Goal: Use online tool/utility: Use online tool/utility

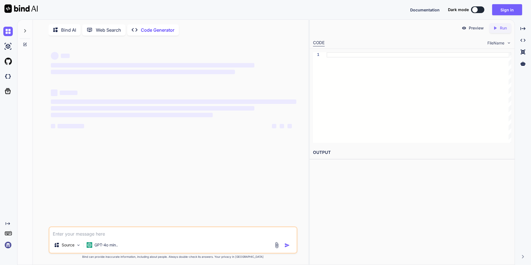
click at [69, 237] on textarea at bounding box center [172, 232] width 247 height 10
type textarea "x"
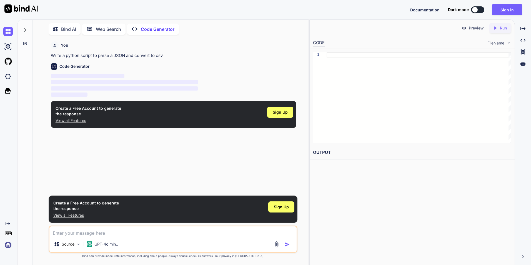
type textarea "n"
type textarea "x"
type textarea "na"
type textarea "x"
type textarea "nap"
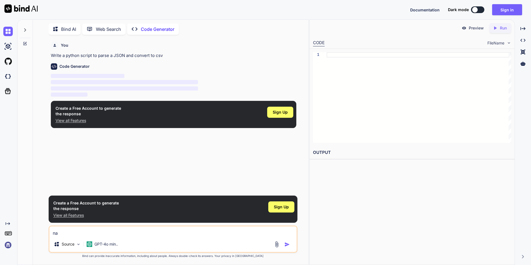
type textarea "x"
type textarea "napi"
type textarea "x"
type textarea "napis"
type textarea "x"
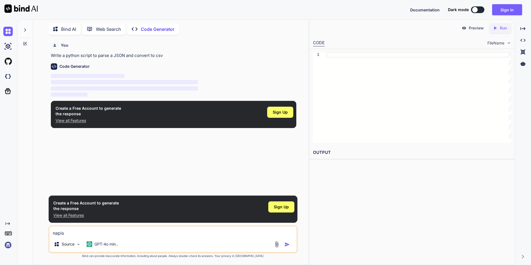
type textarea "napisz"
type textarea "x"
type textarea "napisz"
type textarea "x"
type textarea "napisz m"
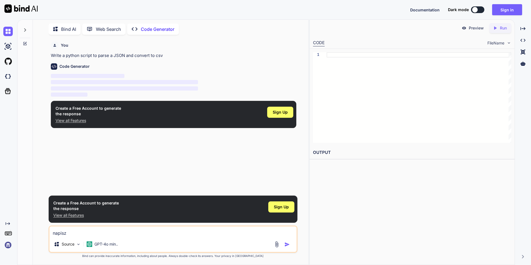
type textarea "x"
type textarea "napisz mi"
type textarea "x"
type textarea "napisz mi"
type textarea "x"
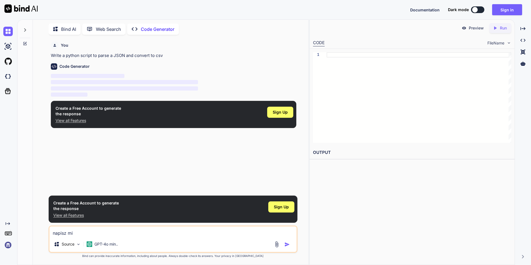
type textarea "napisz mi b"
type textarea "x"
type textarea "napisz mi ba"
type textarea "x"
type textarea "napisz mi bar"
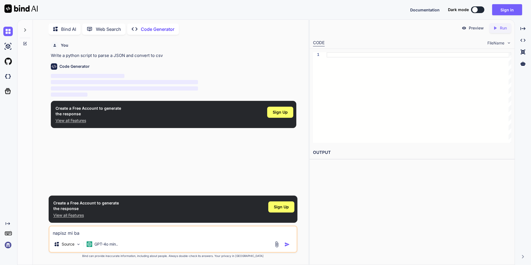
type textarea "x"
type textarea "napisz mi bard"
type textarea "x"
type textarea "napisz mi bardz"
type textarea "x"
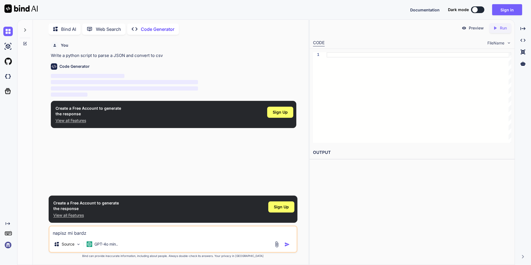
type textarea "napisz mi bardzo"
type textarea "x"
type textarea "napisz mi bardzo"
type textarea "x"
type textarea "napisz mi bardzo z"
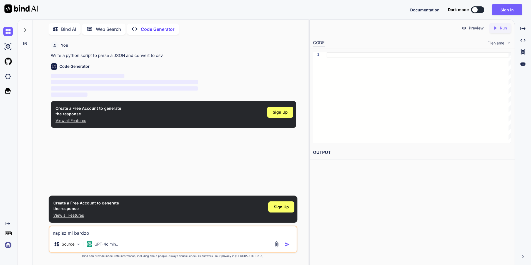
type textarea "x"
type textarea "napisz mi bardzo za"
type textarea "x"
type textarea "napisz mi bardzo zaw"
type textarea "x"
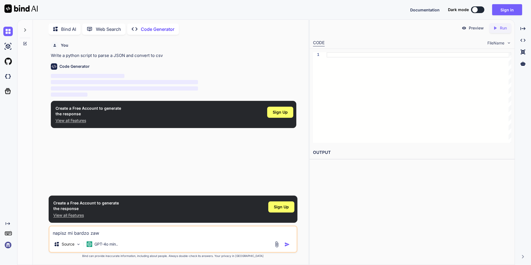
type textarea "napisz mi bardzo zawa"
type textarea "x"
type textarea "napisz mi bardzo zawan"
type textarea "x"
type textarea "napisz mi bardzo zawans"
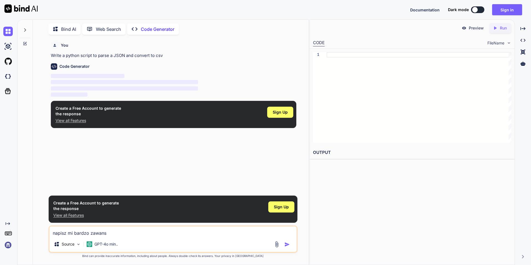
type textarea "x"
type textarea "napisz mi bardzo zawanso"
type textarea "x"
type textarea "napisz mi bardzo zawansow"
type textarea "x"
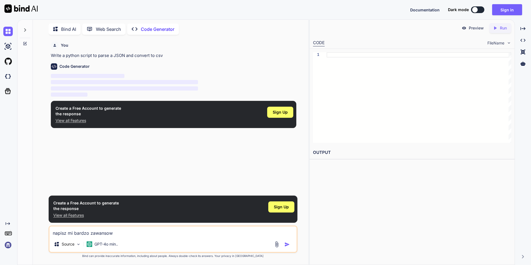
type textarea "napisz mi bardzo zawansowa"
type textarea "x"
type textarea "napisz mi bardzo zawansowan"
type textarea "x"
type textarea "napisz mi bardzo zawansowane"
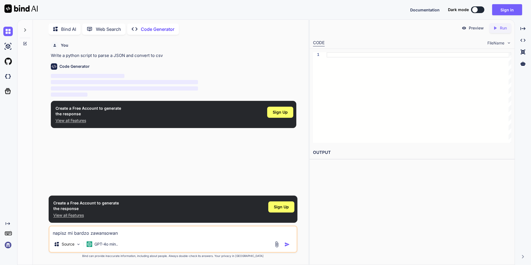
type textarea "x"
type textarea "napisz mi bardzo zawansowaneg"
type textarea "x"
type textarea "napisz mi bardzo zawansowanego"
type textarea "x"
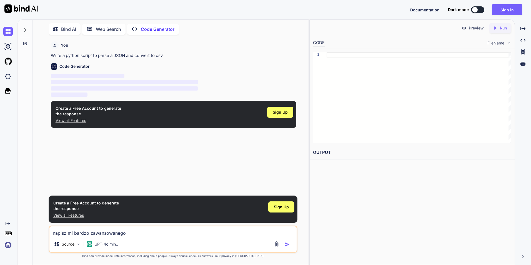
type textarea "napisz mi bardzo zawansowanego"
type textarea "x"
type textarea "napisz mi bardzo zawansowanego b"
type textarea "x"
type textarea "napisz mi bardzo zawansowanego bl"
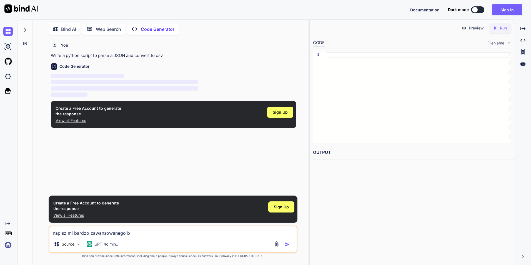
type textarea "x"
type textarea "napisz mi bardzo zawansowanego bla"
type textarea "x"
type textarea "napisz mi bardzo zawansowanego blac"
type textarea "x"
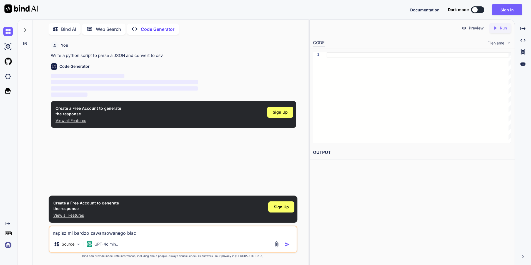
type textarea "napisz mi bardzo zawansowanego black"
type textarea "x"
type textarea "napisz mi bardzo zawansowanego black"
type textarea "x"
type textarea "napisz mi bardzo zawansowanego black j"
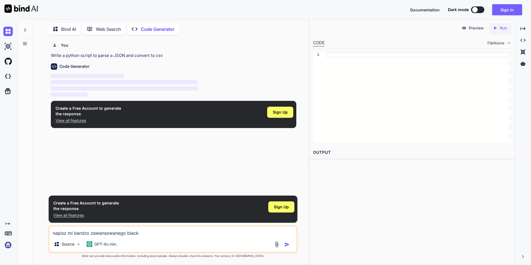
type textarea "x"
type textarea "napisz mi bardzo zawansowanego black ja"
type textarea "x"
type textarea "napisz mi bardzo zawansowanego black jak"
type textarea "x"
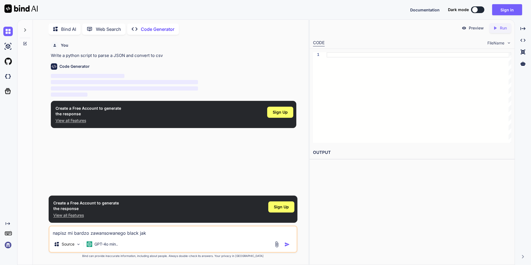
type textarea "napisz mi bardzo zawansowanego black jakc"
type textarea "x"
type textarea "napisz mi bardzo zawansowanego black jakca"
type textarea "x"
type textarea "napisz mi bardzo zawansowanego black jakca"
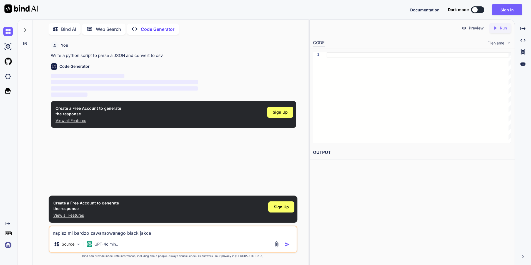
type textarea "x"
type textarea "napisz mi bardzo zawansowanego black jakca w"
type textarea "x"
type textarea "napisz mi bardzo zawansowanego black jakca w"
type textarea "x"
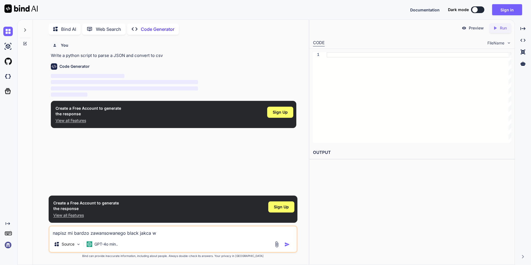
type textarea "napisz mi bardzo zawansowanego black jakca w t"
type textarea "x"
type textarea "napisz mi bardzo zawansowanego black jakca w"
type textarea "x"
type textarea "napisz mi bardzo zawansowanego black jakca w k"
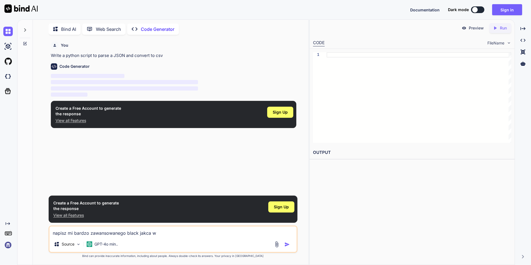
type textarea "x"
type textarea "napisz mi bardzo zawansowanego black jakca w kt"
type textarea "x"
type textarea "napisz mi bardzo zawansowanego black jakca w któ"
type textarea "x"
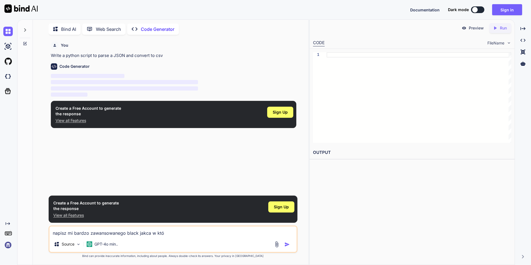
type textarea "napisz mi bardzo zawansowanego black jakca w któr"
type textarea "x"
type textarea "napisz mi bardzo zawansowanego black jakca w który"
type textarea "x"
type textarea "napisz mi bardzo zawansowanego black jakca w który,"
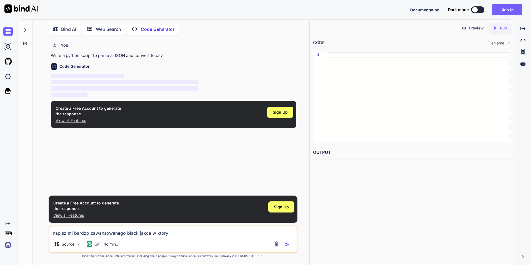
type textarea "x"
type textarea "napisz mi bardzo zawansowanego black jakca w który"
type textarea "x"
type textarea "napisz mi bardzo zawansowanego black jakca w którym"
type textarea "x"
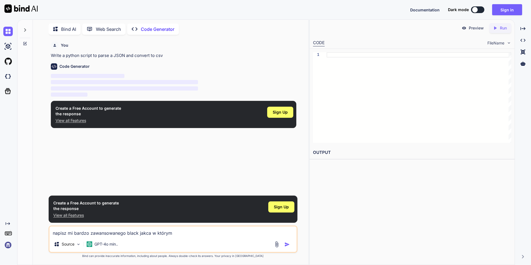
type textarea "napisz mi bardzo zawansowanego black jakca w którym"
type textarea "x"
type textarea "napisz mi bardzo zawansowanego black jakca w którym s"
type textarea "x"
type textarea "napisz mi bardzo zawansowanego black jakca w którym se"
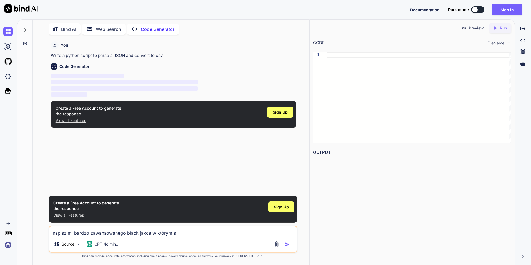
type textarea "x"
type textarea "napisz mi bardzo zawansowanego black jakca w którym set"
type textarea "x"
type textarea "napisz mi bardzo zawansowanego black jakca w którym sets"
type textarea "x"
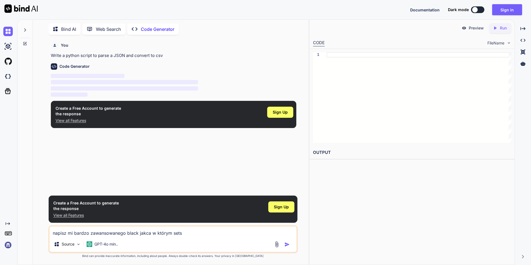
type textarea "napisz mi bardzo zawansowanego black jakca w którym sets"
type textarea "x"
type textarea "napisz mi bardzo zawansowanego black jakca w którym sets"
type textarea "x"
type textarea "napisz mi bardzo zawansowanego black jakca w którym set"
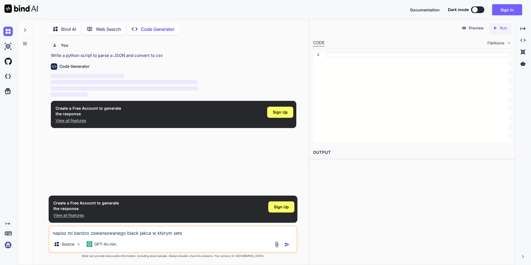
type textarea "x"
type textarea "napisz mi bardzo zawansowanego black jakca w którym se"
type textarea "x"
type textarea "napisz mi bardzo zawansowanego black jakca w którym s"
type textarea "x"
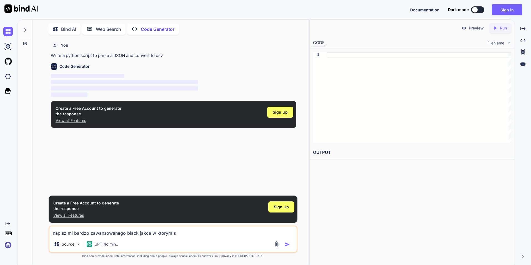
type textarea "napisz mi bardzo zawansowanego black jakca w którym"
type textarea "x"
type textarea "napisz mi bardzo zawansowanego black jakca w którym j"
type textarea "x"
type textarea "napisz mi bardzo zawansowanego black jakca w którym je"
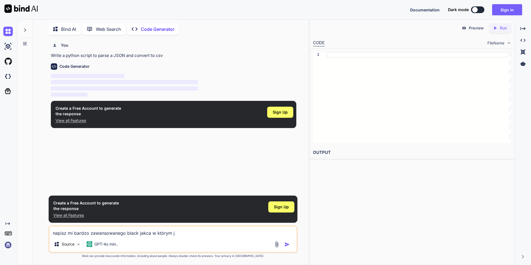
type textarea "x"
type textarea "napisz mi bardzo zawansowanego black jakca w którym jes"
type textarea "x"
type textarea "napisz mi bardzo zawansowanego black jakca w którym jest"
type textarea "x"
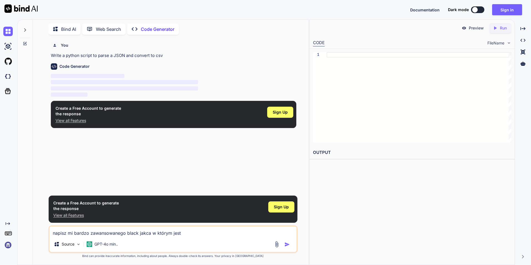
click at [193, 232] on textarea "napisz mi bardzo zawansowanego black jakca w którym jest" at bounding box center [172, 231] width 247 height 10
click at [212, 231] on textarea "napisz mi bardzo zawansowanego black jakca w którym są te punkty :" at bounding box center [172, 231] width 247 height 10
paste textarea "LOR IPS Dolor sit a Conse Adipi (elitsed doe temp „46”) inci utlaboree dolorema…"
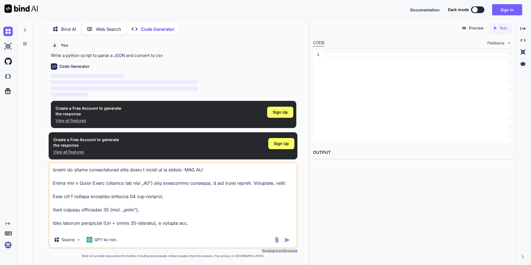
scroll to position [547, 0]
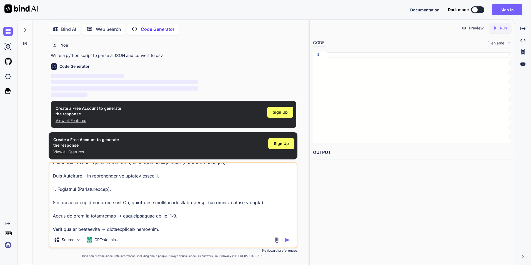
type textarea "loremi do sitame consecteturad elits doeiu t incidi ut la etdolo :MAG ALI Enima…"
click at [284, 237] on img "button" at bounding box center [287, 240] width 6 height 6
click at [284, 238] on img "button" at bounding box center [287, 240] width 6 height 6
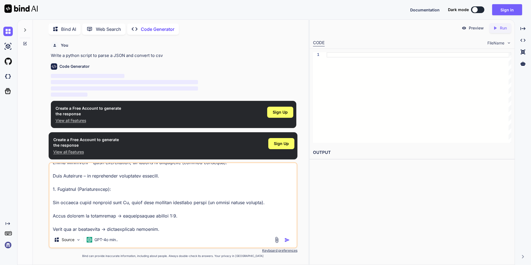
click at [284, 238] on img "button" at bounding box center [287, 240] width 6 height 6
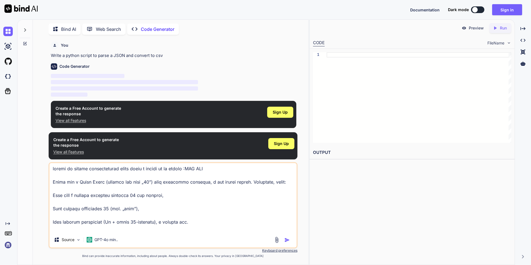
scroll to position [0, 0]
drag, startPoint x: 159, startPoint y: 230, endPoint x: 37, endPoint y: 143, distance: 149.3
click at [37, 143] on div "You Write a python script to parse a JSON and convert to csv Code Generator ‌ ‌…" at bounding box center [172, 151] width 271 height 225
